Goal: Information Seeking & Learning: Check status

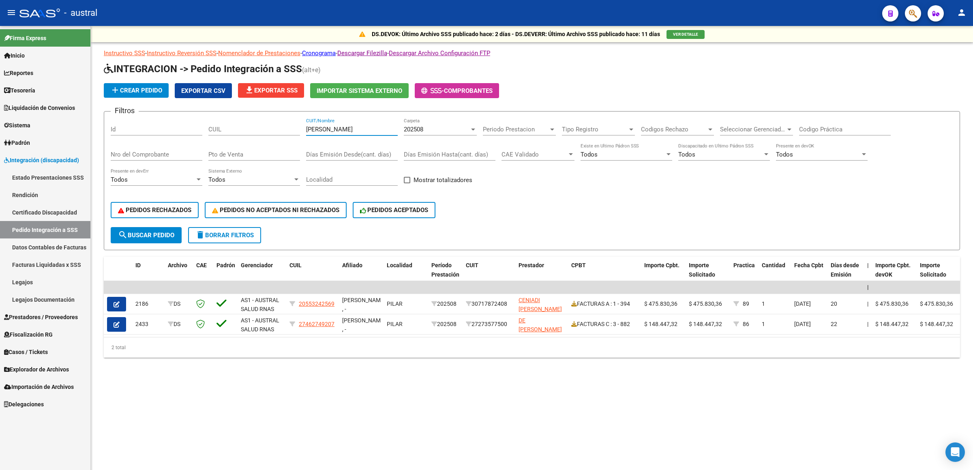
drag, startPoint x: 332, startPoint y: 133, endPoint x: 266, endPoint y: 133, distance: 65.7
click at [266, 133] on div "Filtros Id CUIL [PERSON_NAME] CUIT/Nombre 202508 Carpeta Periodo Prestacion Per…" at bounding box center [532, 172] width 843 height 109
click at [50, 276] on link "Legajos" at bounding box center [45, 281] width 90 height 17
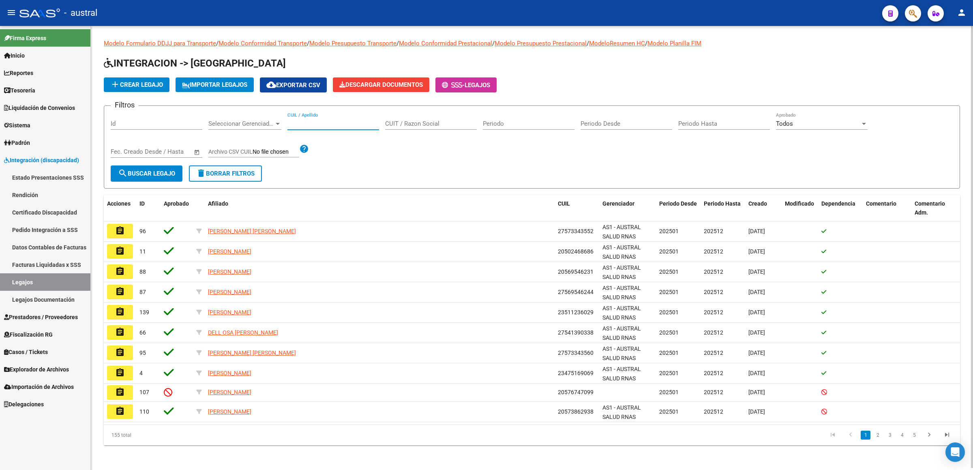
click at [339, 120] on input "CUIL / Apellido" at bounding box center [333, 123] width 92 height 7
paste input "56.338.895"
click at [307, 123] on input "56.338.895" at bounding box center [333, 123] width 92 height 7
click at [295, 125] on input "56.338895" at bounding box center [333, 123] width 92 height 7
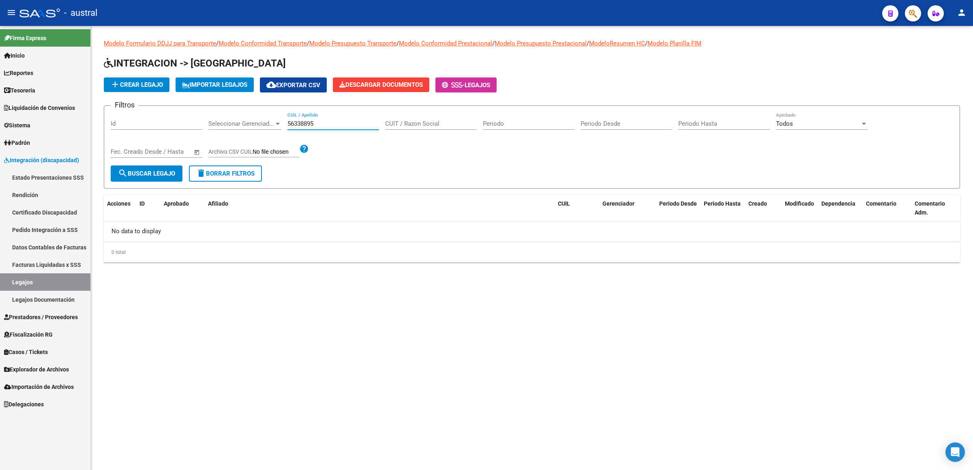
click at [347, 122] on input "56338895" at bounding box center [333, 123] width 92 height 7
type input "56338895"
click at [431, 259] on div "0 total" at bounding box center [532, 252] width 856 height 20
